Goal: Find specific page/section: Find specific page/section

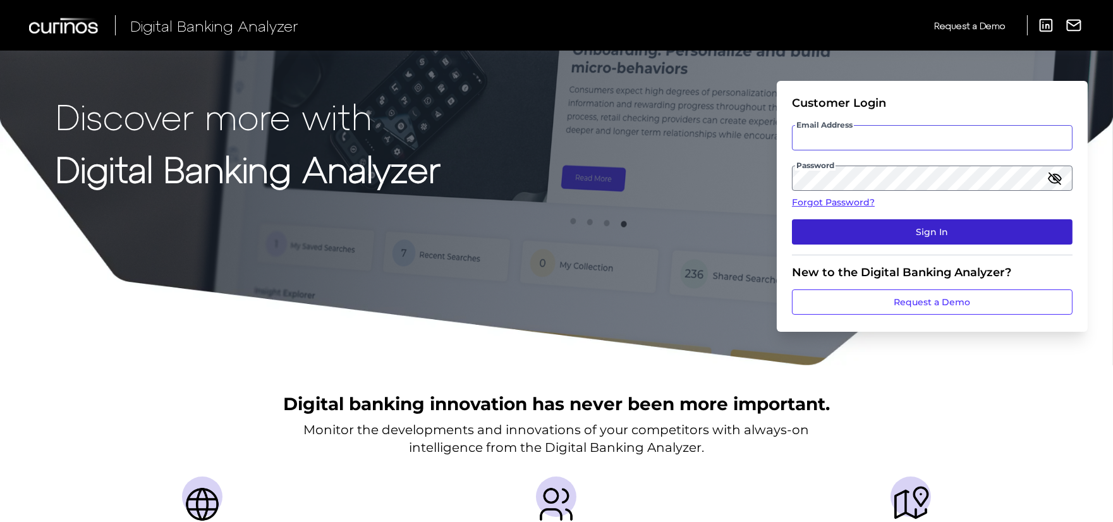
type input "[PERSON_NAME][EMAIL_ADDRESS][PERSON_NAME][DOMAIN_NAME]"
click at [864, 230] on button "Sign In" at bounding box center [932, 231] width 281 height 25
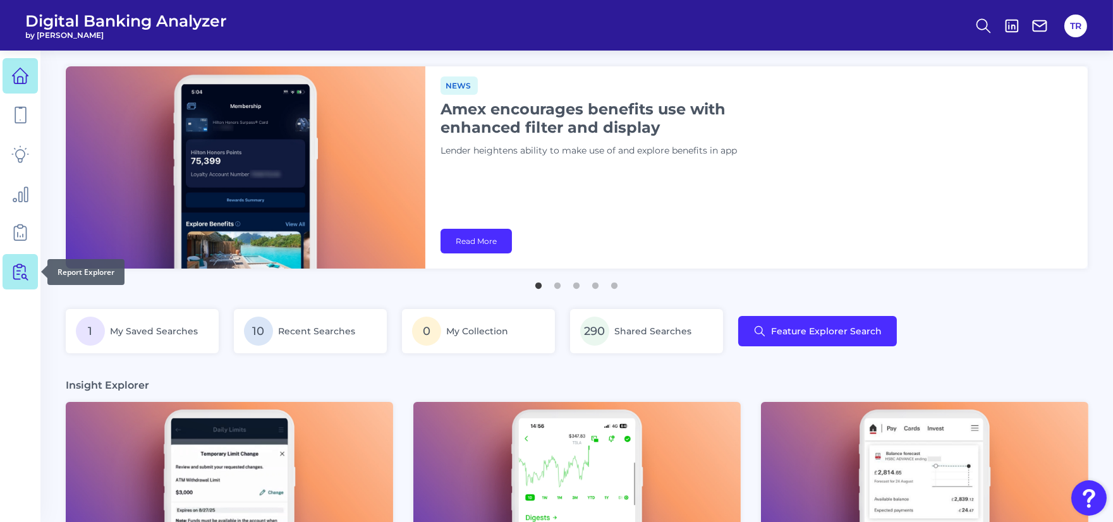
click at [8, 269] on link at bounding box center [20, 271] width 35 height 35
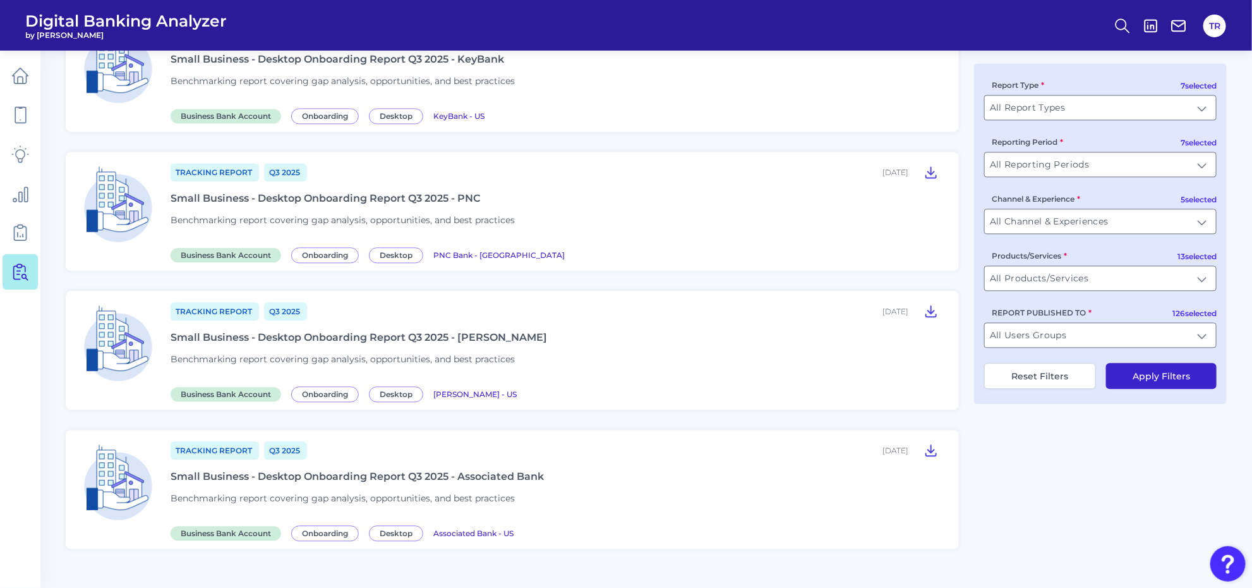
scroll to position [1477, 0]
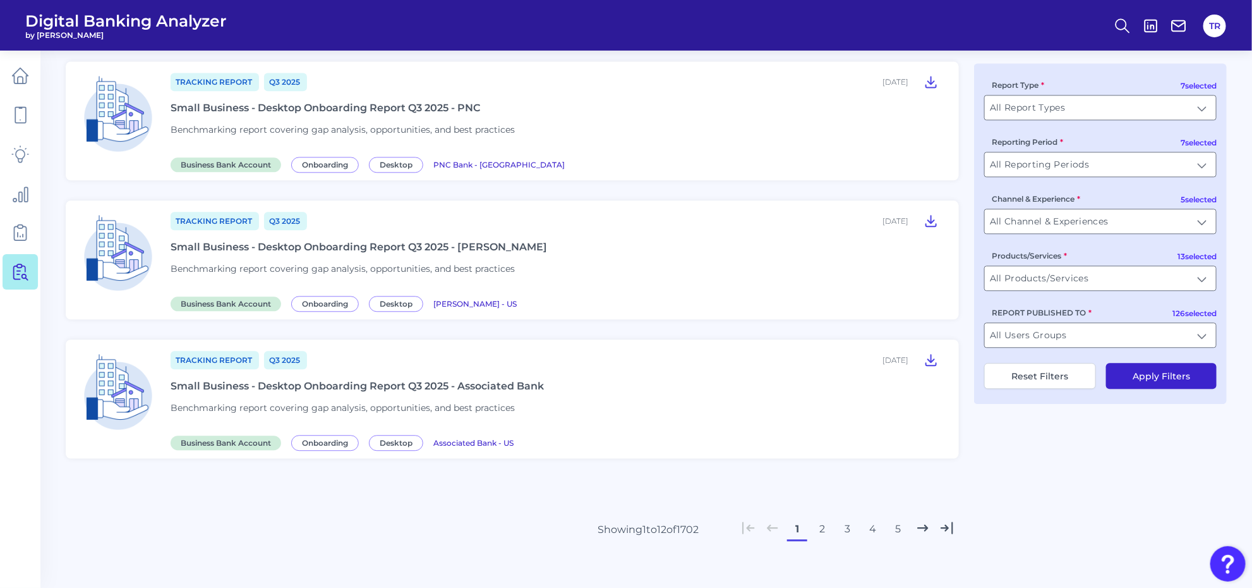
click at [820, 519] on button "2" at bounding box center [823, 529] width 20 height 20
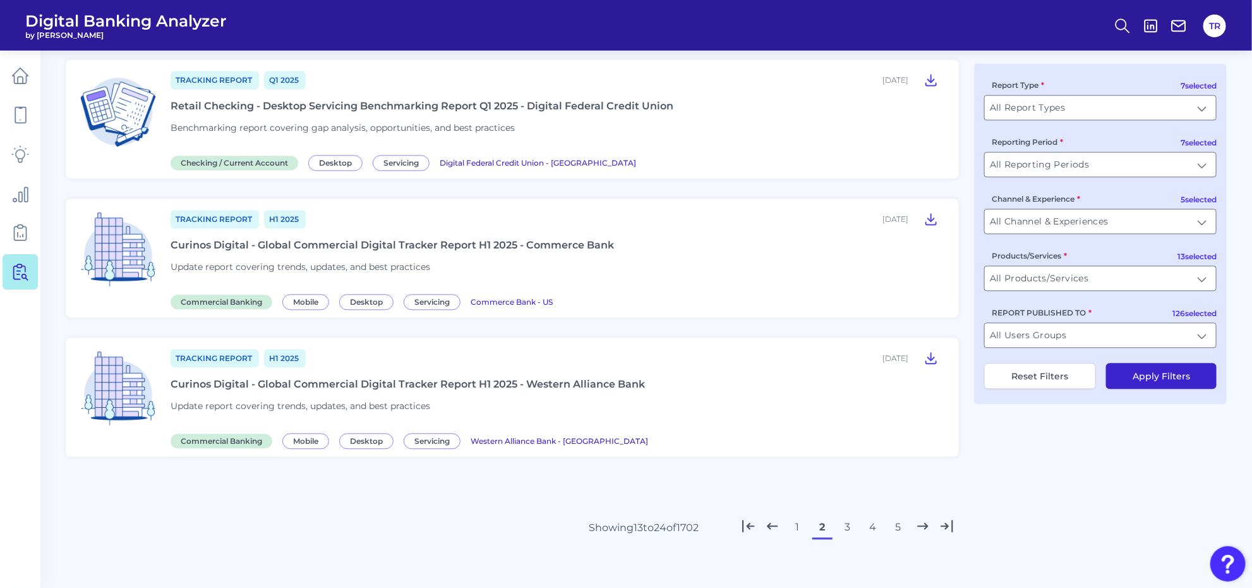
scroll to position [1161, 0]
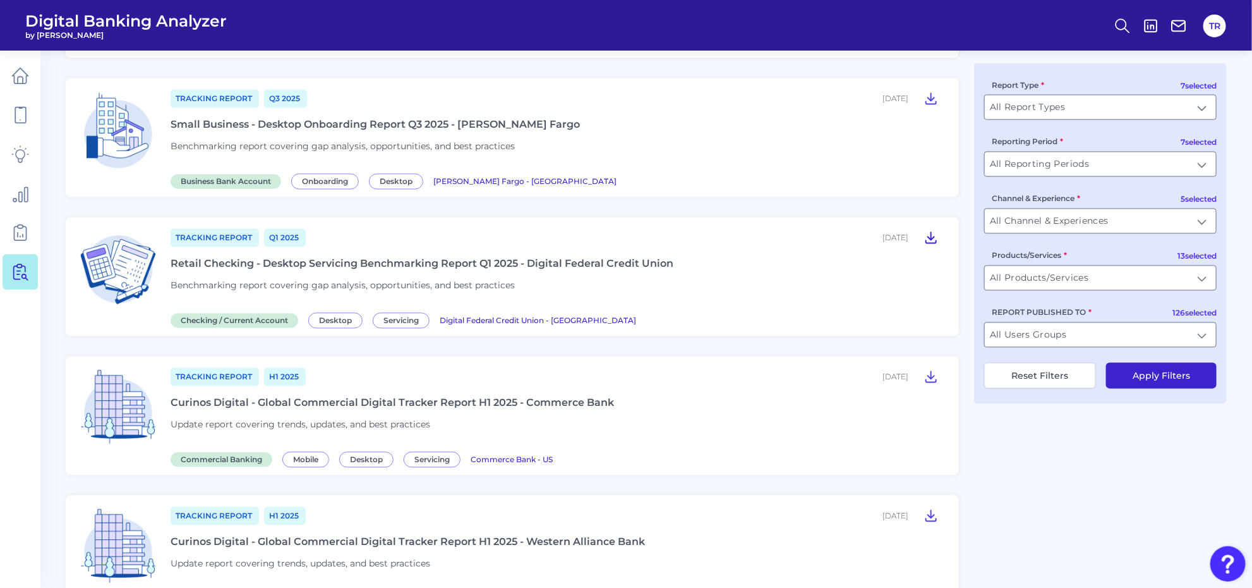
click at [928, 230] on icon at bounding box center [931, 237] width 15 height 15
